Goal: Use online tool/utility: Utilize a website feature to perform a specific function

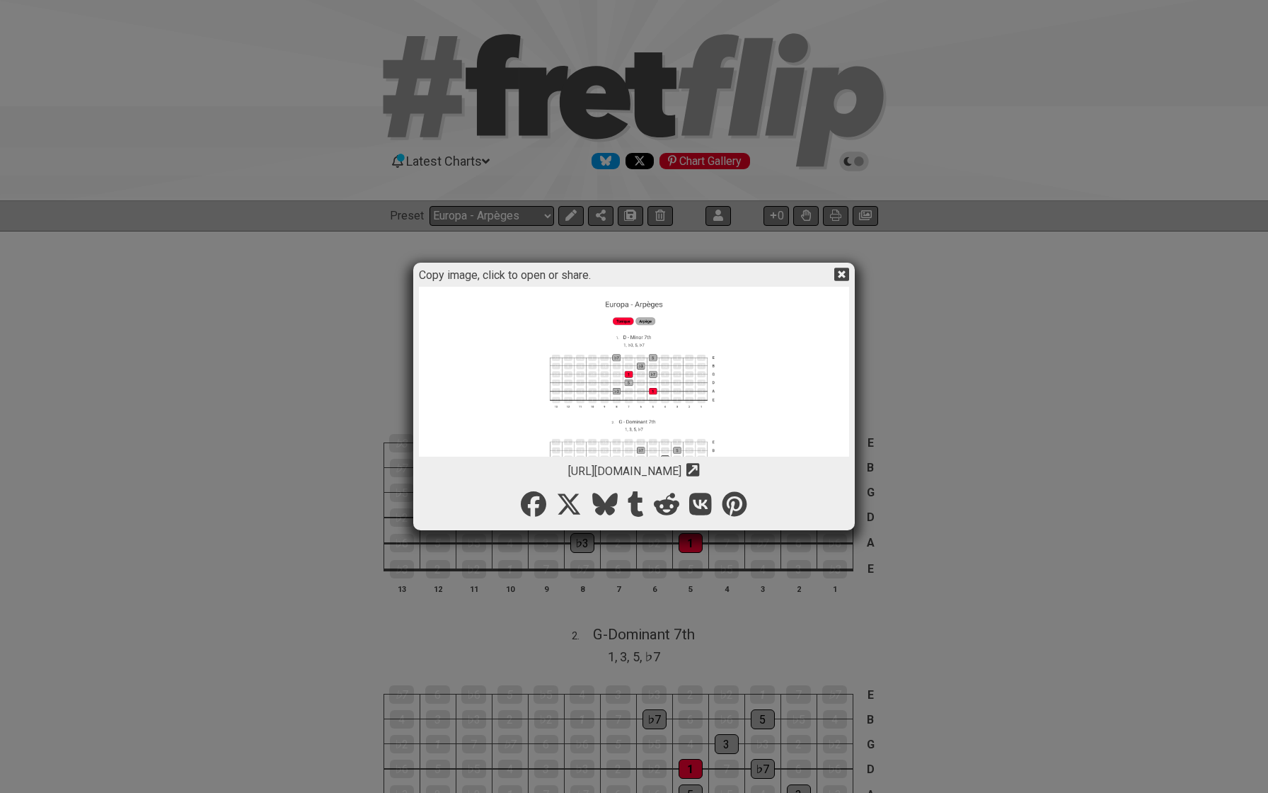
select select "/023L1SC4S"
click at [850, 270] on div "Copy image, click to open or share. [URL][DOMAIN_NAME] Copy url to clipboard" at bounding box center [634, 396] width 437 height 263
click at [843, 272] on icon at bounding box center [842, 274] width 15 height 15
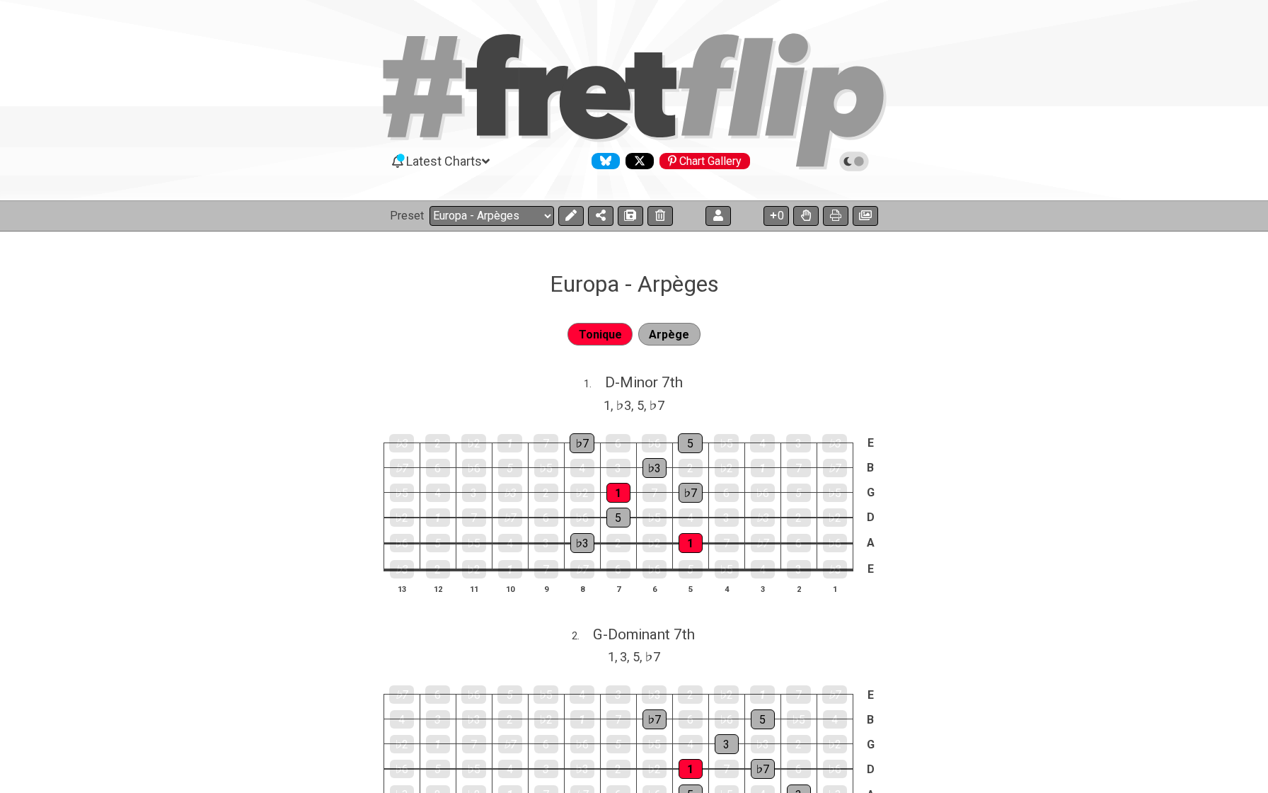
click at [582, 227] on div "Preset Welcome to #fretflip! Europa - Arpèges Custom Preset Europa - Accords - …" at bounding box center [634, 215] width 1268 height 31
click at [571, 221] on button at bounding box center [571, 216] width 25 height 20
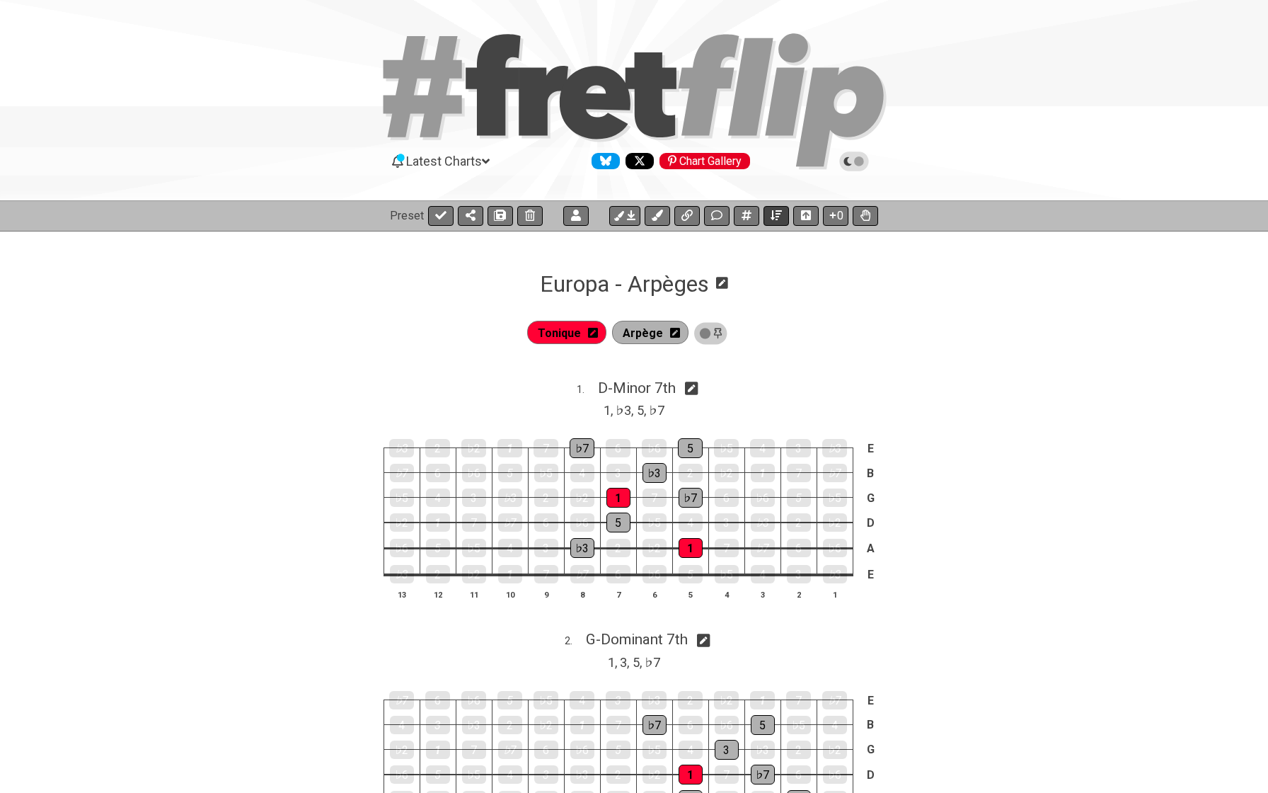
click at [781, 214] on icon at bounding box center [776, 215] width 11 height 11
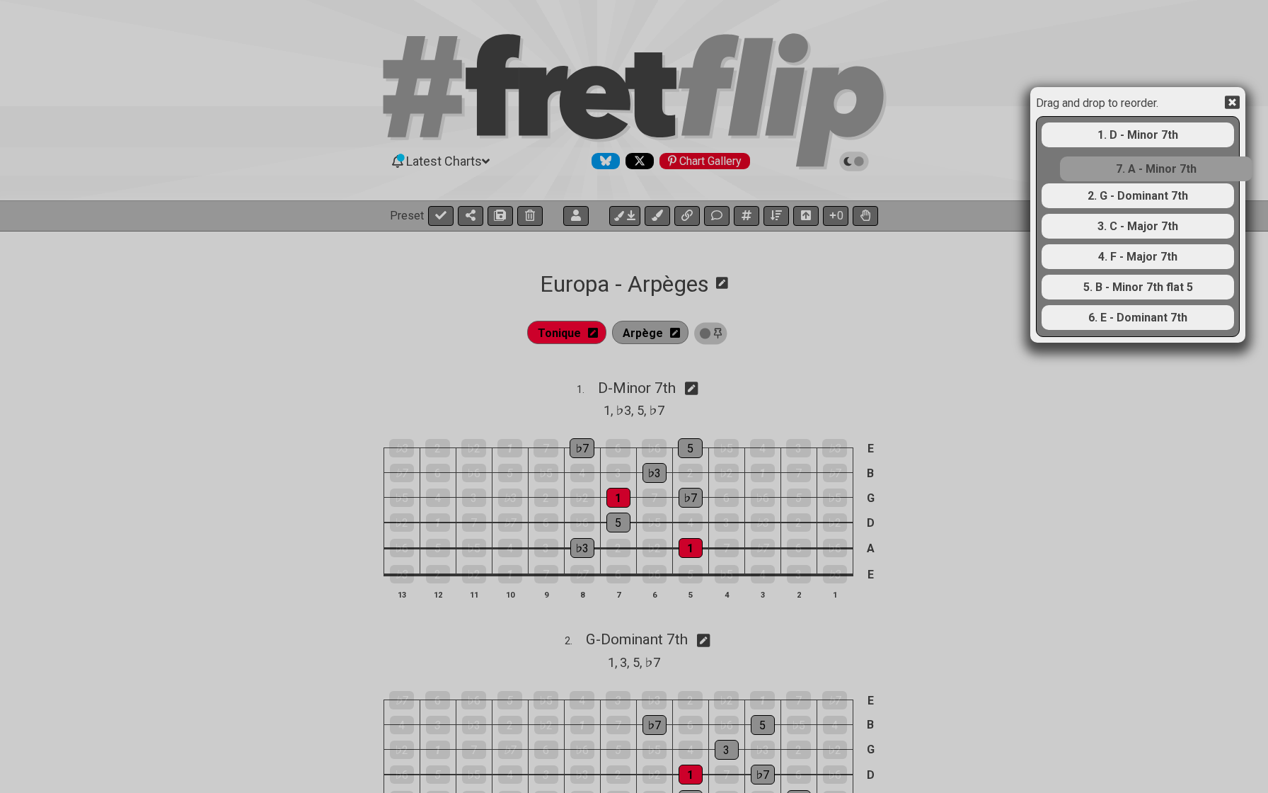
drag, startPoint x: 1073, startPoint y: 324, endPoint x: 1092, endPoint y: 171, distance: 154.0
click at [1092, 171] on div "1. D - Minor 7th 2. G - Dominant 7th 3. C - Major 7th 4. F - Major 7th 5. B - M…" at bounding box center [1138, 226] width 195 height 219
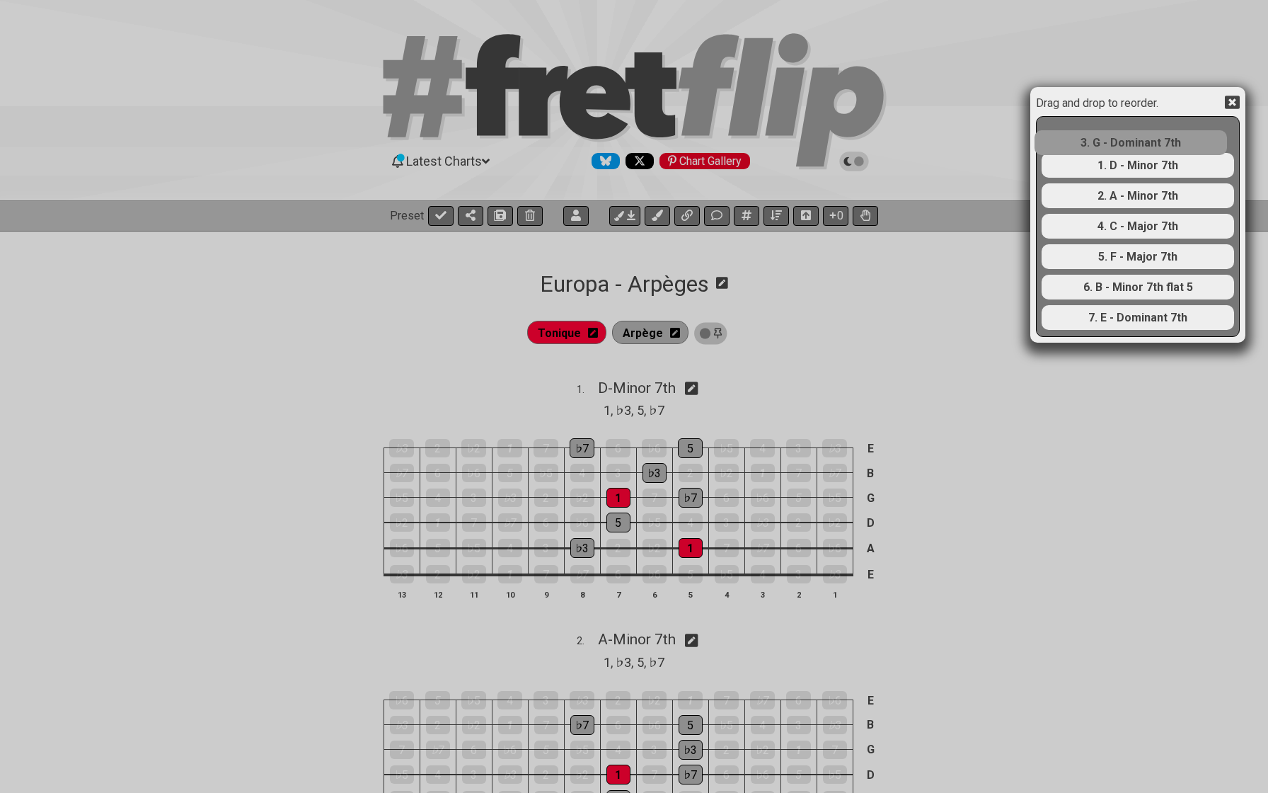
drag, startPoint x: 1126, startPoint y: 199, endPoint x: 1118, endPoint y: 139, distance: 60.0
click at [1118, 139] on div "1. D - Minor 7th 2. A - Minor 7th 3. G - Dominant 7th 4. C - Major 7th 5. F - M…" at bounding box center [1138, 226] width 195 height 219
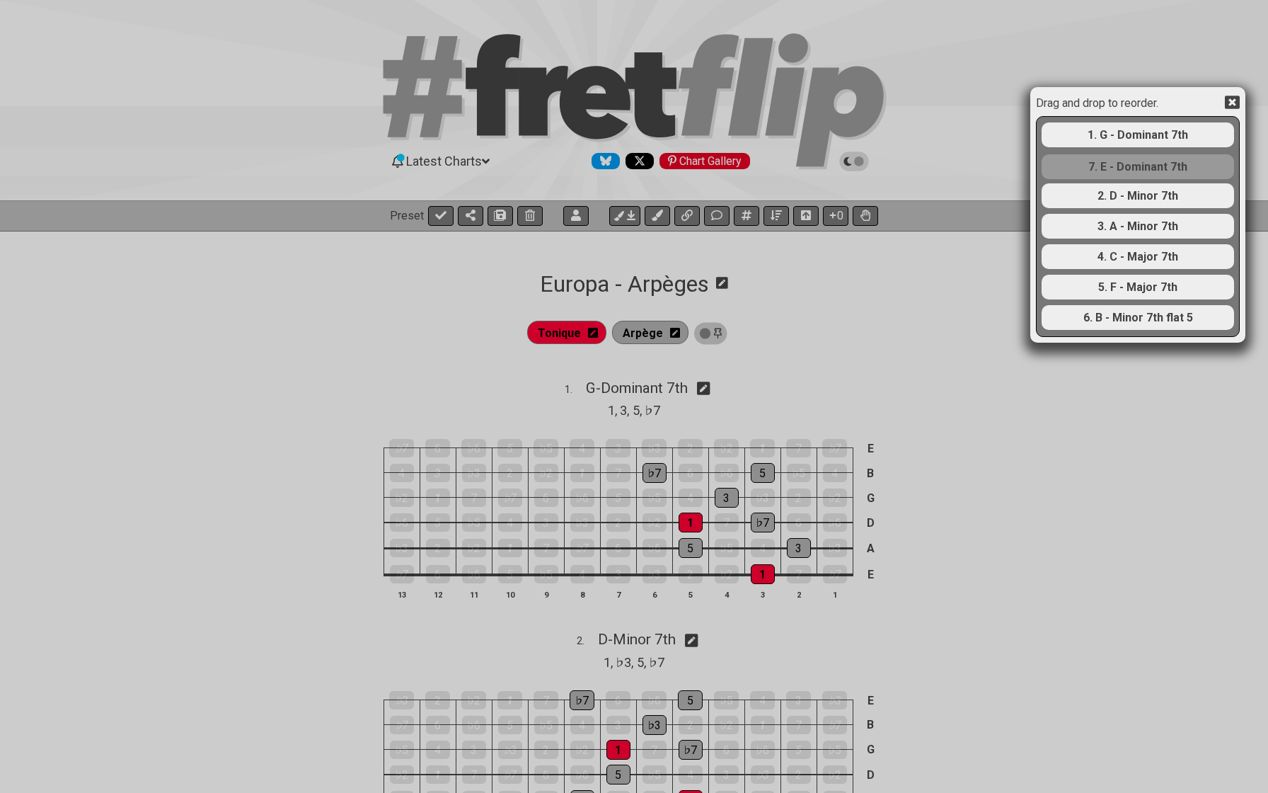
drag, startPoint x: 1115, startPoint y: 319, endPoint x: 1113, endPoint y: 148, distance: 171.3
click at [1113, 148] on div "1. G - Dominant 7th 2. D - Minor 7th 3. A - Minor 7th 4. C - Major 7th 5. F - M…" at bounding box center [1138, 226] width 195 height 219
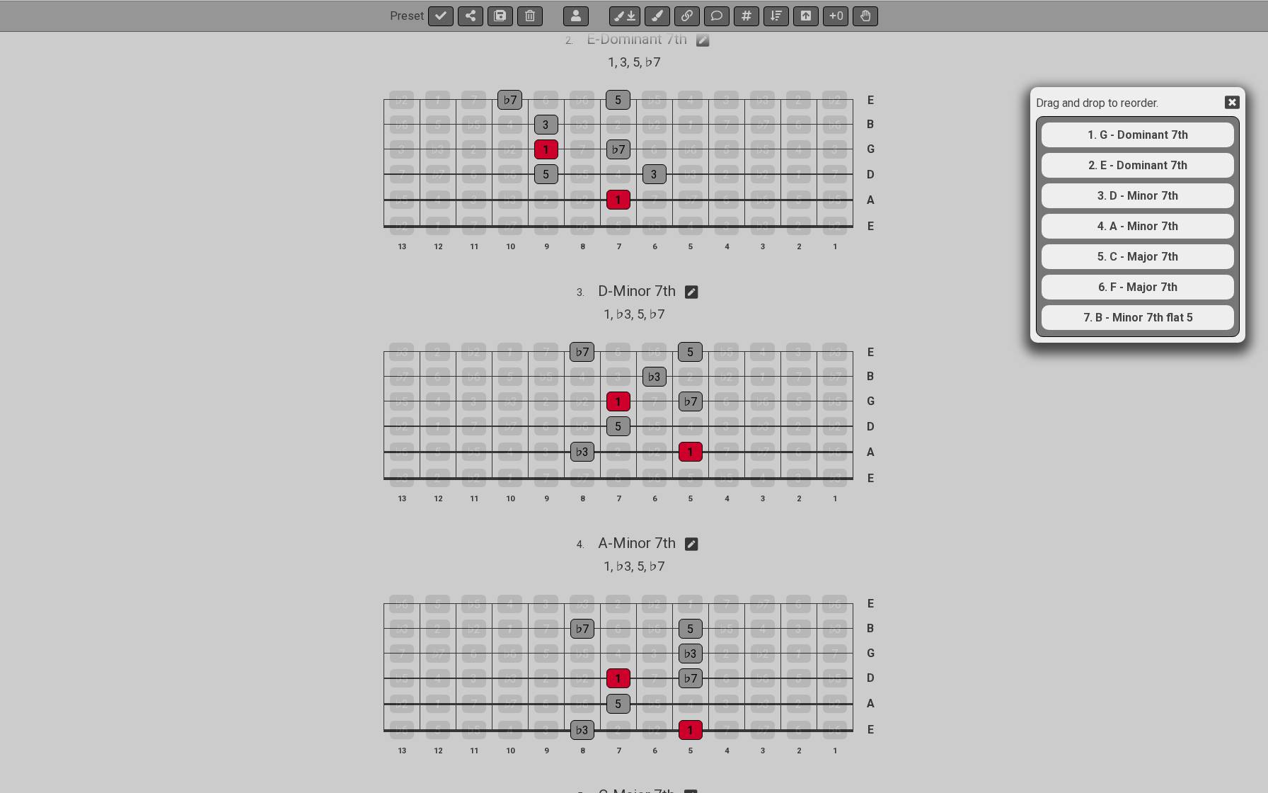
scroll to position [580, 0]
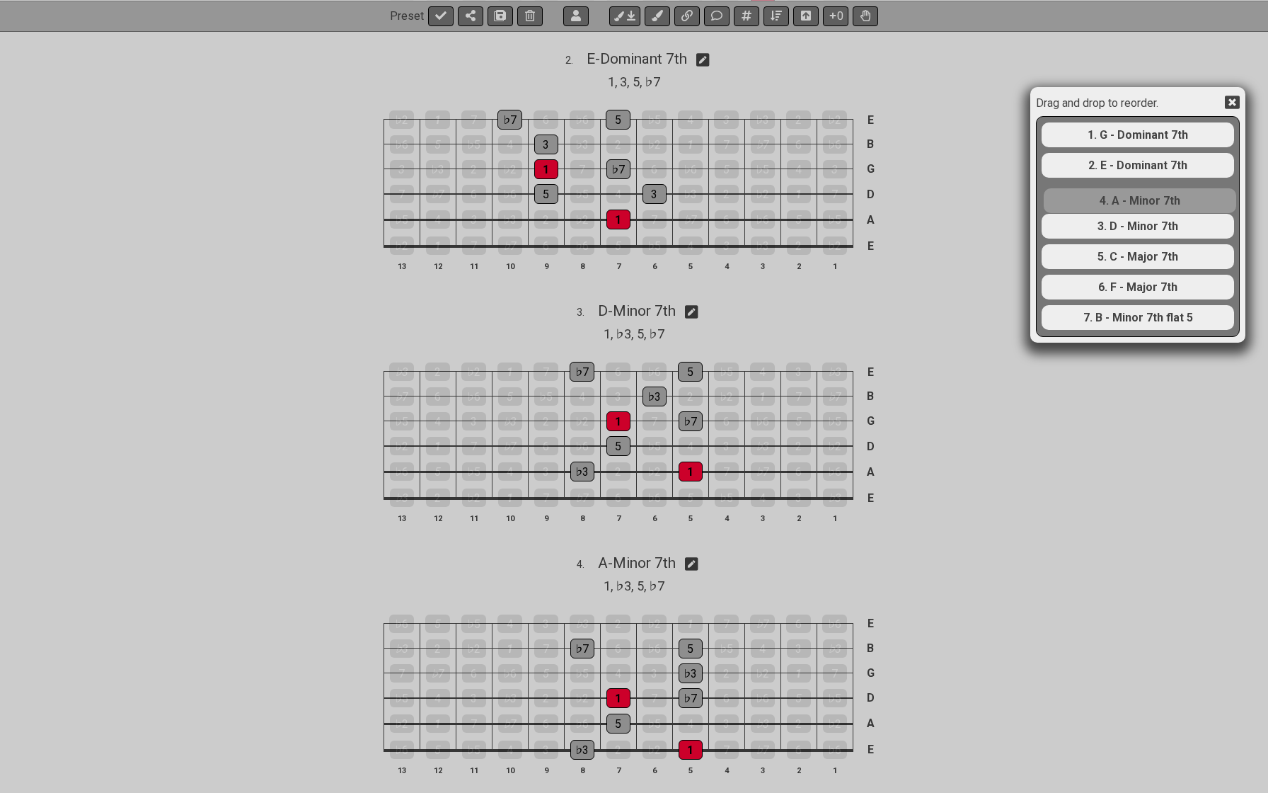
drag, startPoint x: 1121, startPoint y: 229, endPoint x: 1123, endPoint y: 201, distance: 28.4
click at [1123, 200] on div "1. G - Dominant 7th 2. E - Dominant 7th 3. D - Minor 7th 4. A - Minor 7th 5. C …" at bounding box center [1138, 226] width 195 height 219
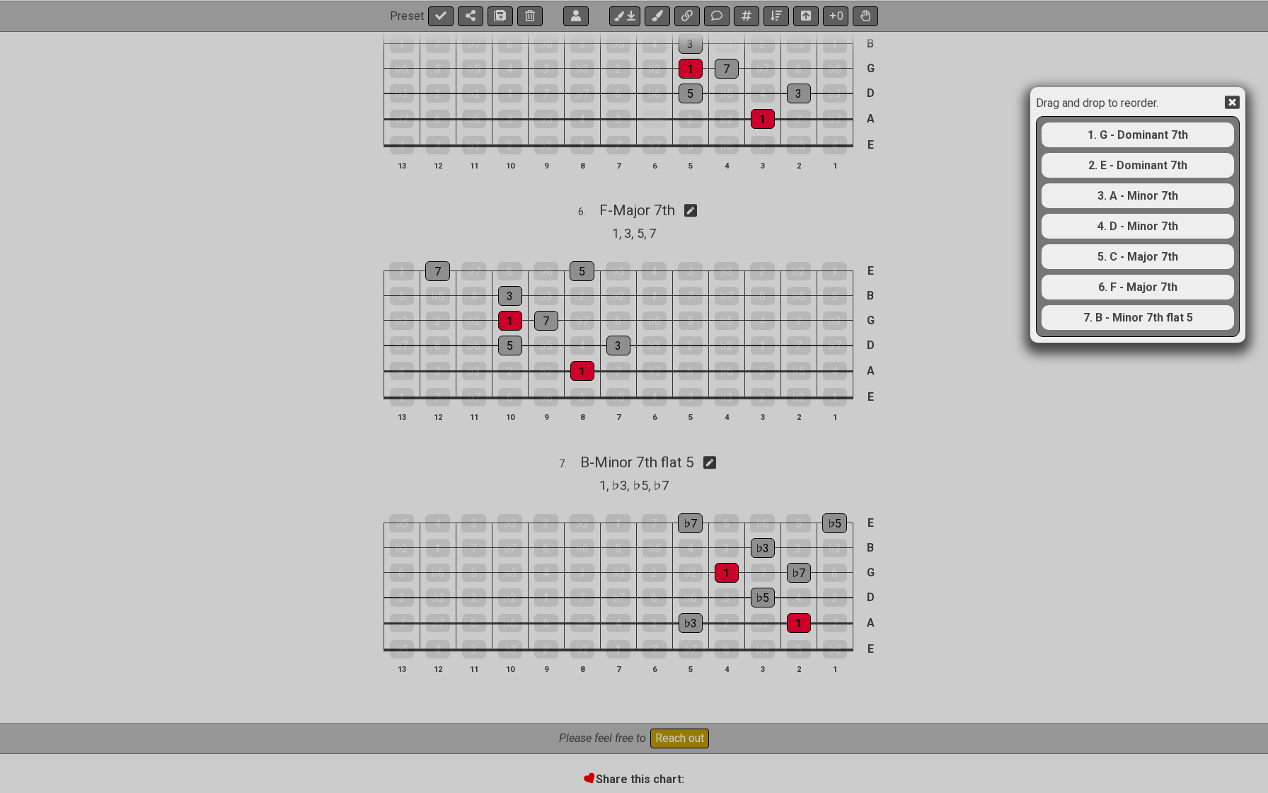
scroll to position [1426, 0]
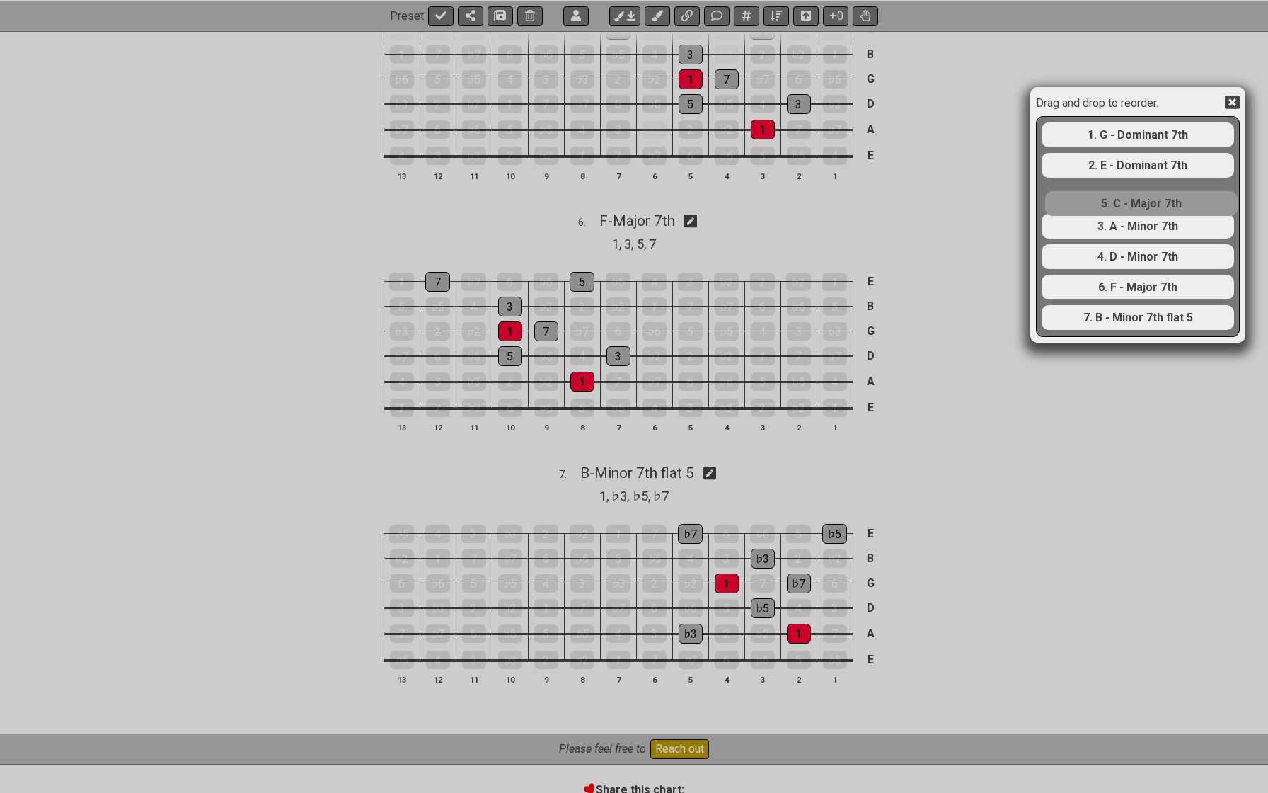
drag, startPoint x: 1116, startPoint y: 257, endPoint x: 1120, endPoint y: 195, distance: 61.7
click at [1120, 195] on div "1. G - Dominant 7th 2. E - Dominant 7th 3. A - Minor 7th 4. D - Minor 7th 5. C …" at bounding box center [1138, 226] width 195 height 219
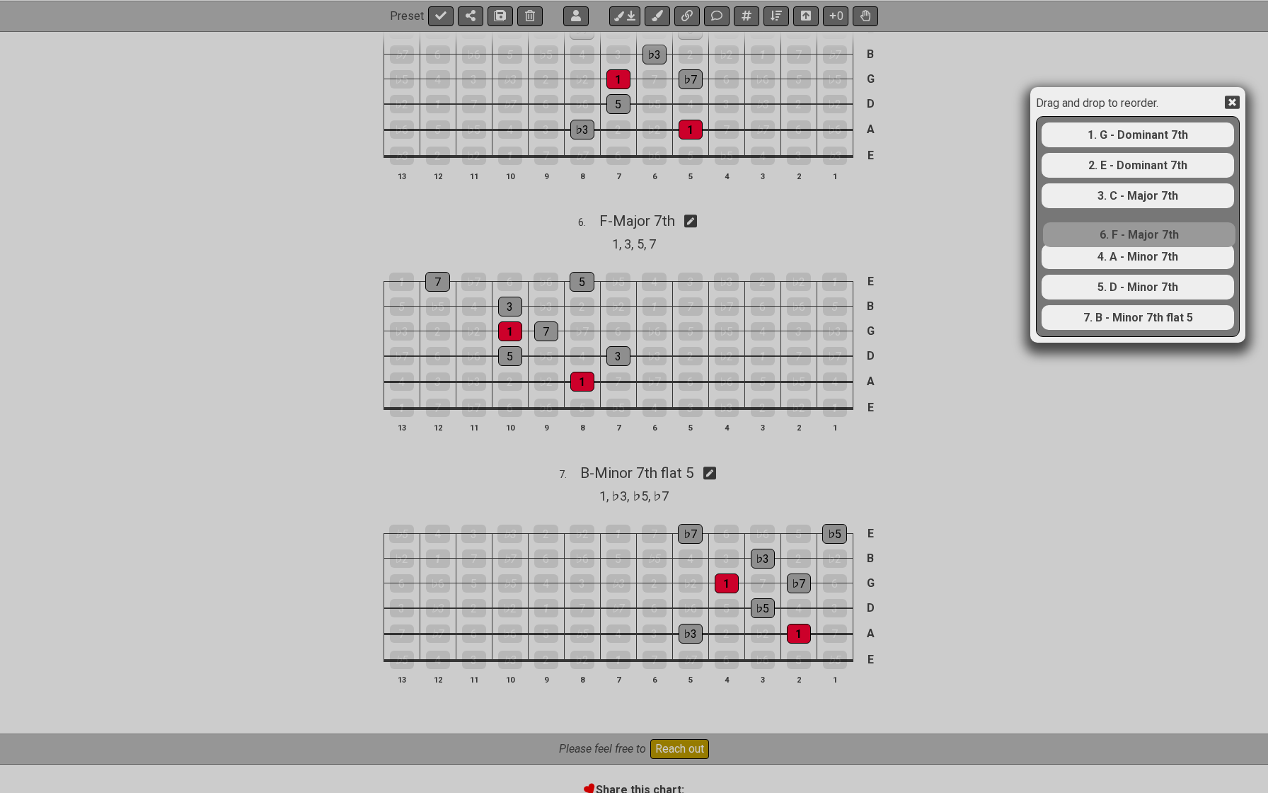
drag, startPoint x: 1116, startPoint y: 293, endPoint x: 1115, endPoint y: 231, distance: 62.3
click at [1115, 231] on div "1. G - Dominant 7th 2. E - Dominant 7th 3. C - Major 7th 4. A - Minor 7th 5. D …" at bounding box center [1138, 226] width 195 height 219
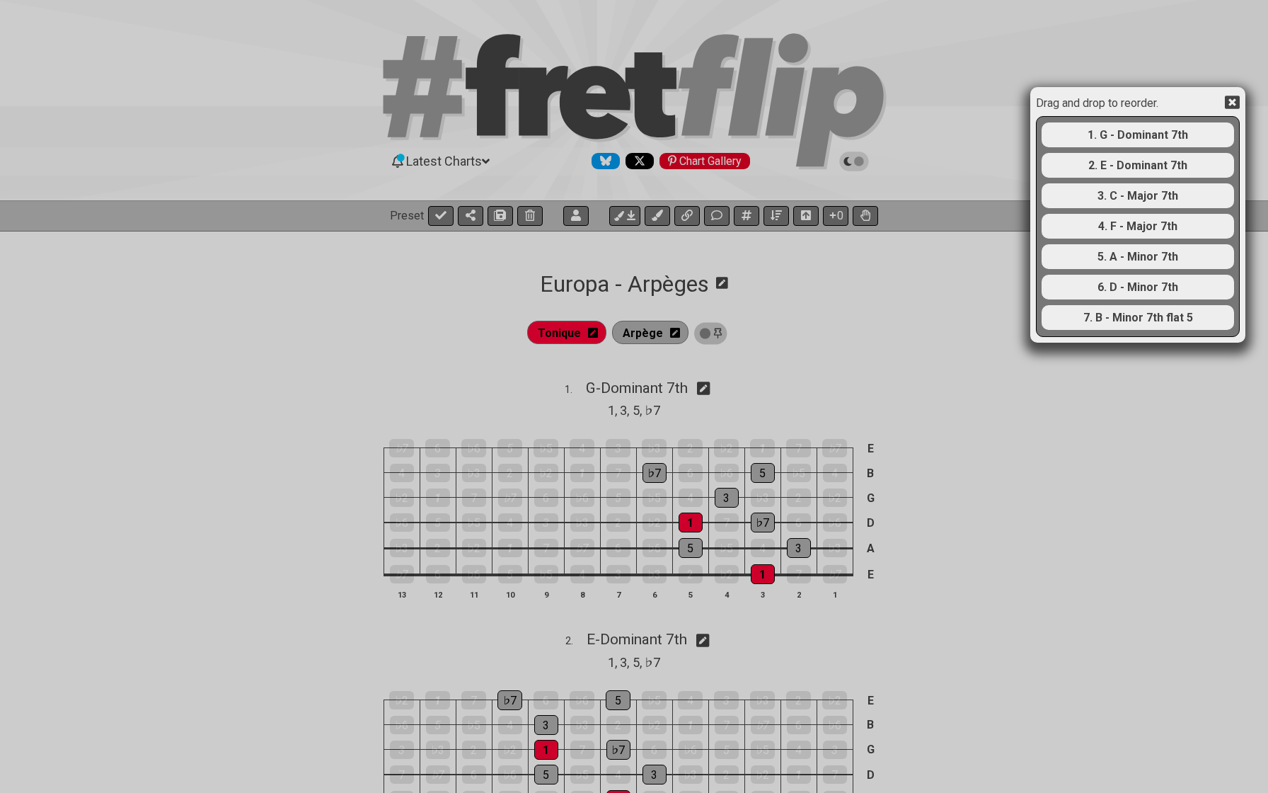
scroll to position [0, 0]
click at [1231, 101] on icon at bounding box center [1232, 102] width 15 height 15
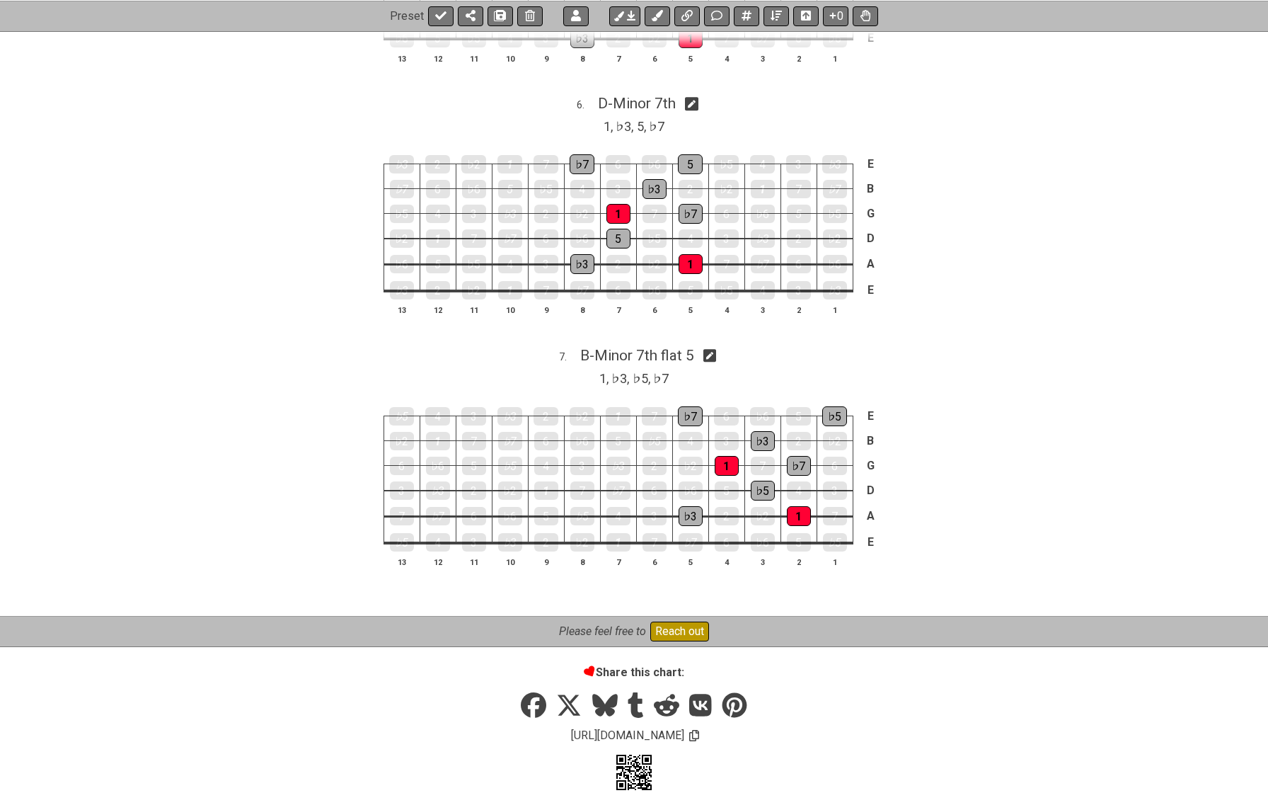
scroll to position [1542, 0]
